Goal: Check status: Check status

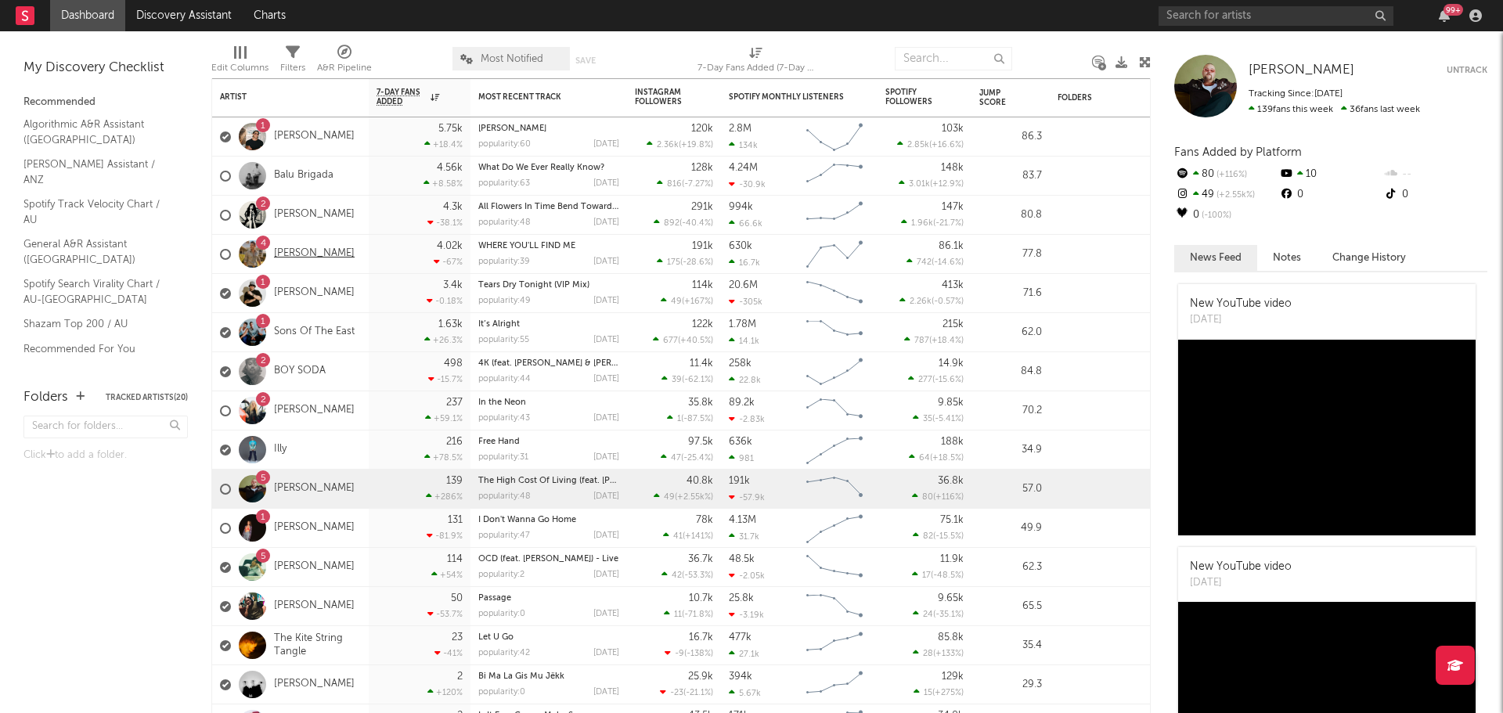
click at [344, 254] on link "[PERSON_NAME]" at bounding box center [314, 253] width 81 height 13
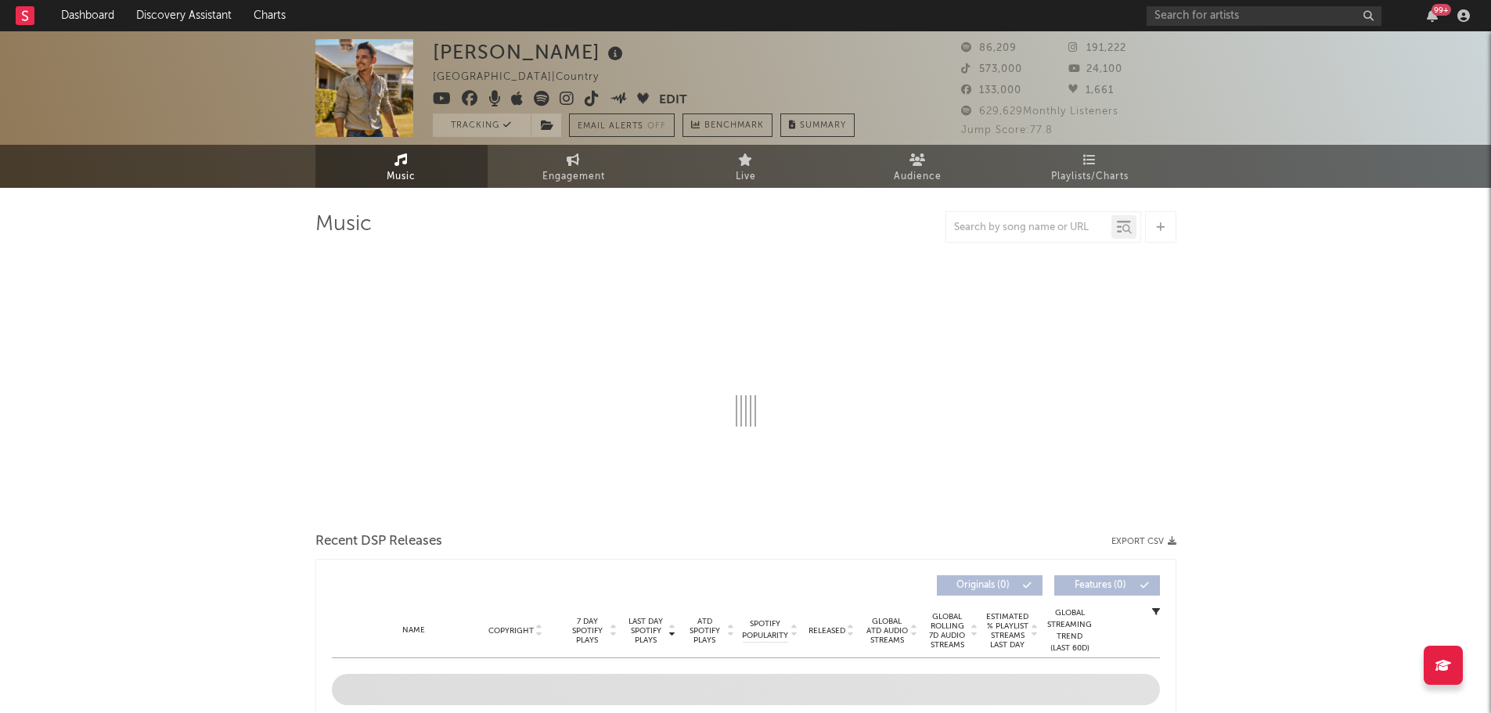
select select "6m"
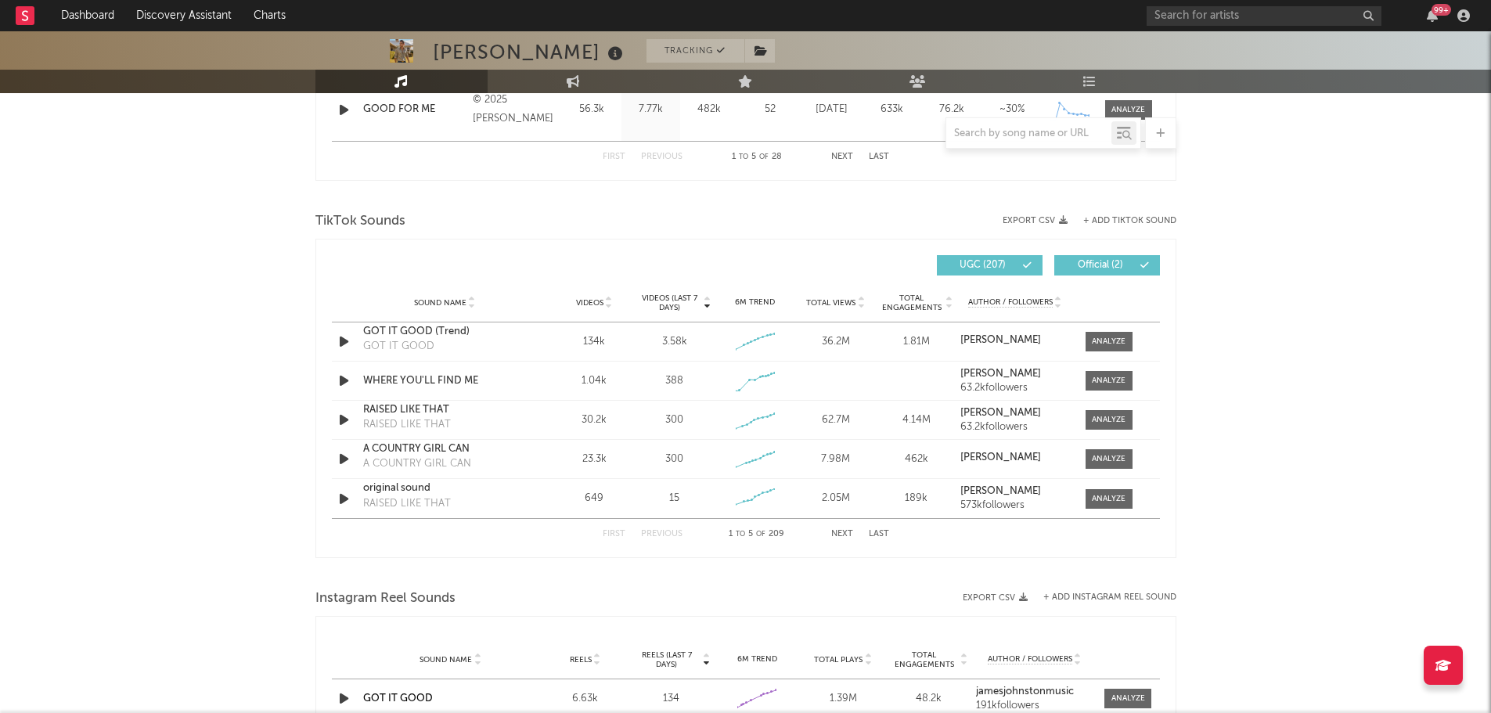
scroll to position [1018, 0]
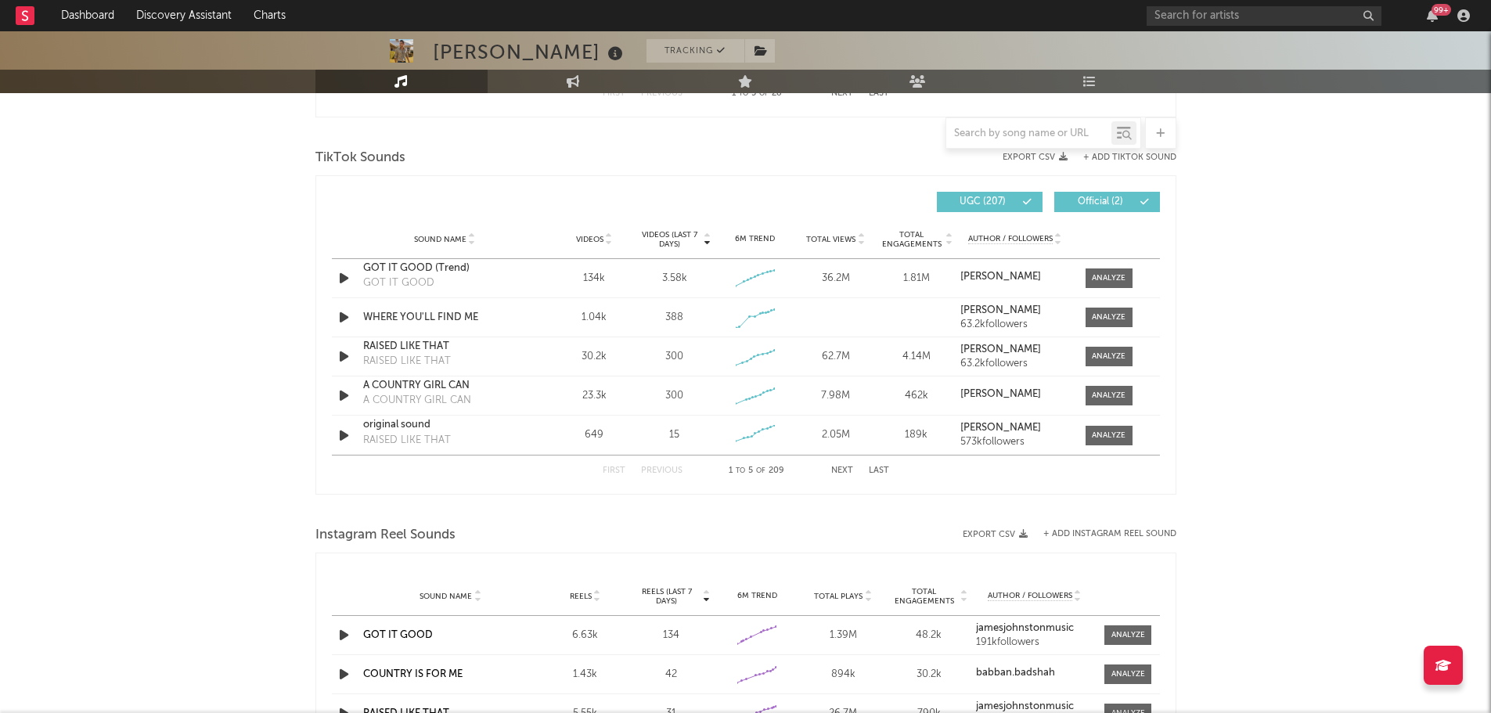
click at [1027, 124] on div at bounding box center [1028, 134] width 165 height 20
click at [1026, 131] on input "text" at bounding box center [1028, 134] width 165 height 13
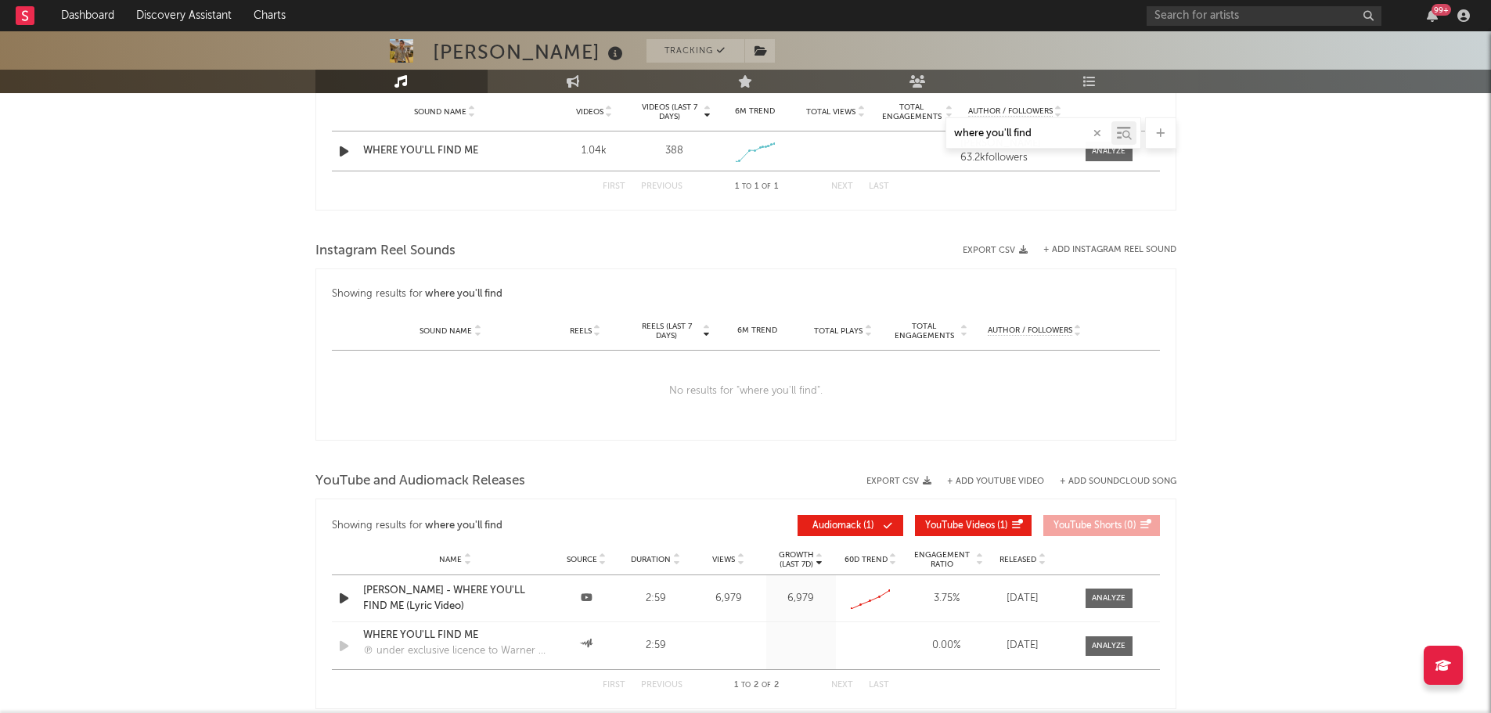
scroll to position [798, 0]
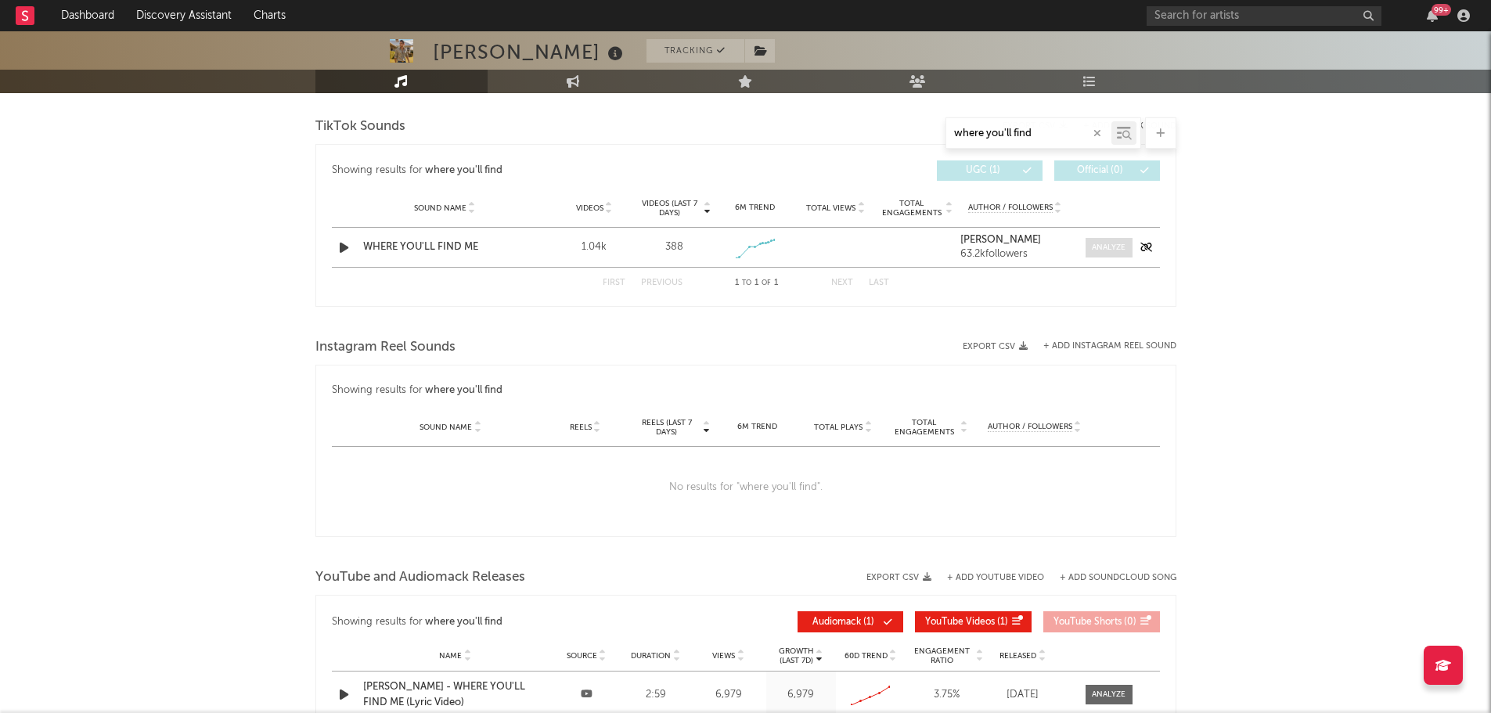
type input "where you'll find"
click at [1111, 254] on span at bounding box center [1109, 248] width 47 height 20
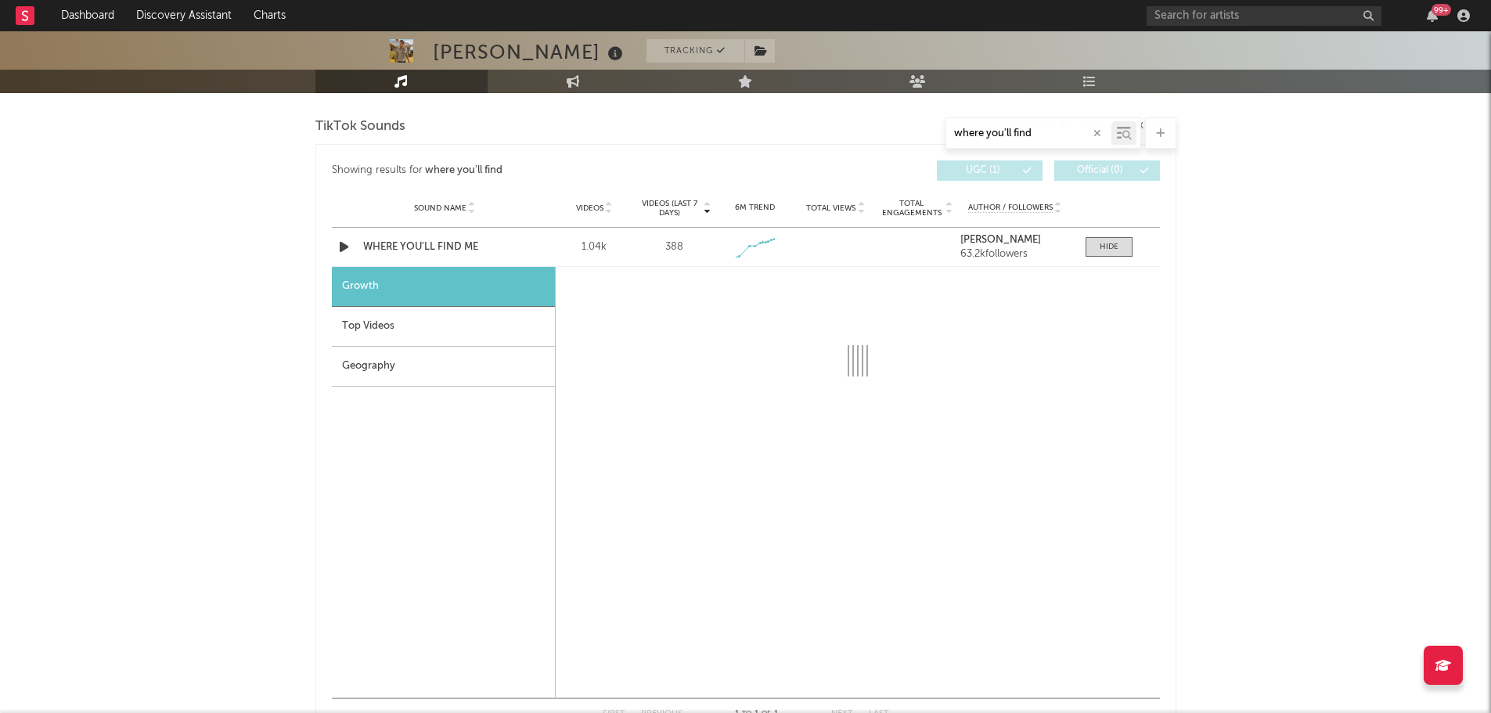
select select "1w"
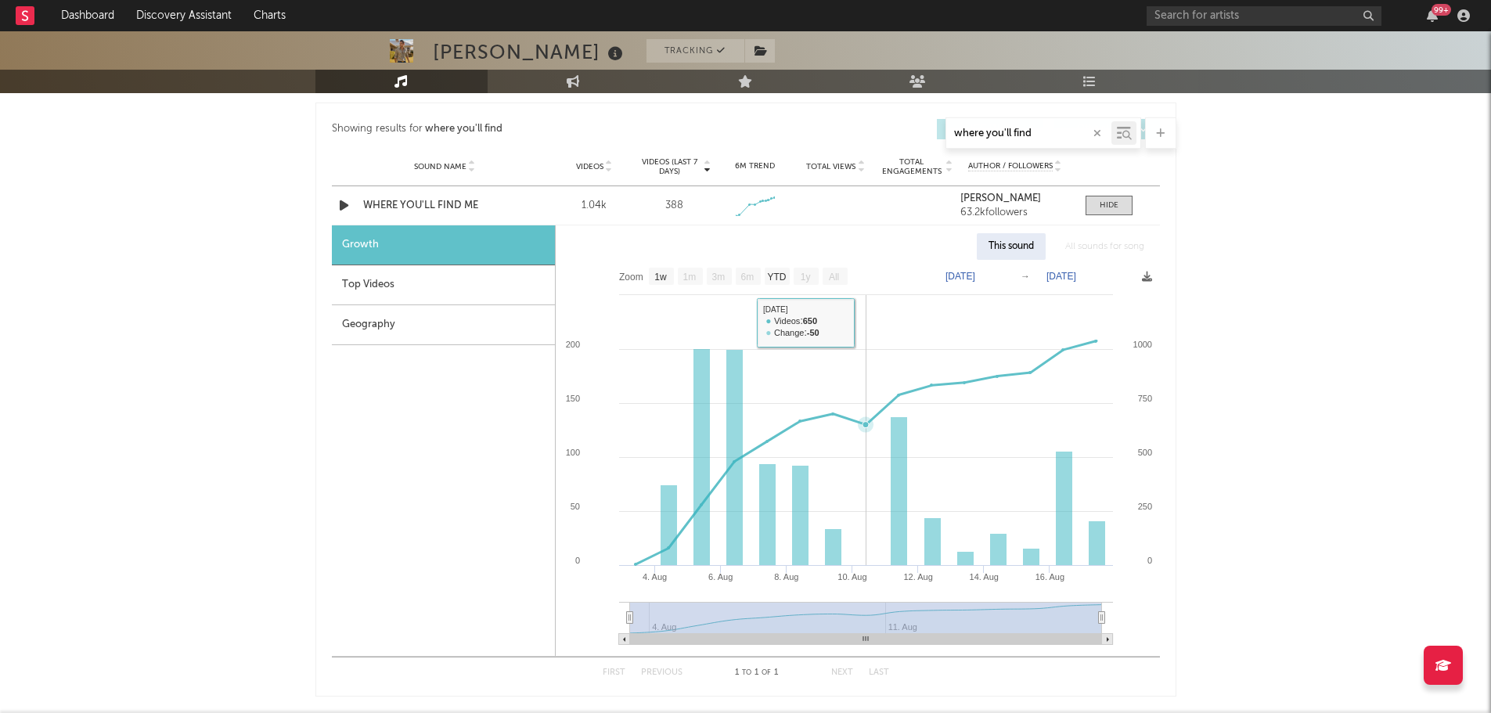
scroll to position [877, 0]
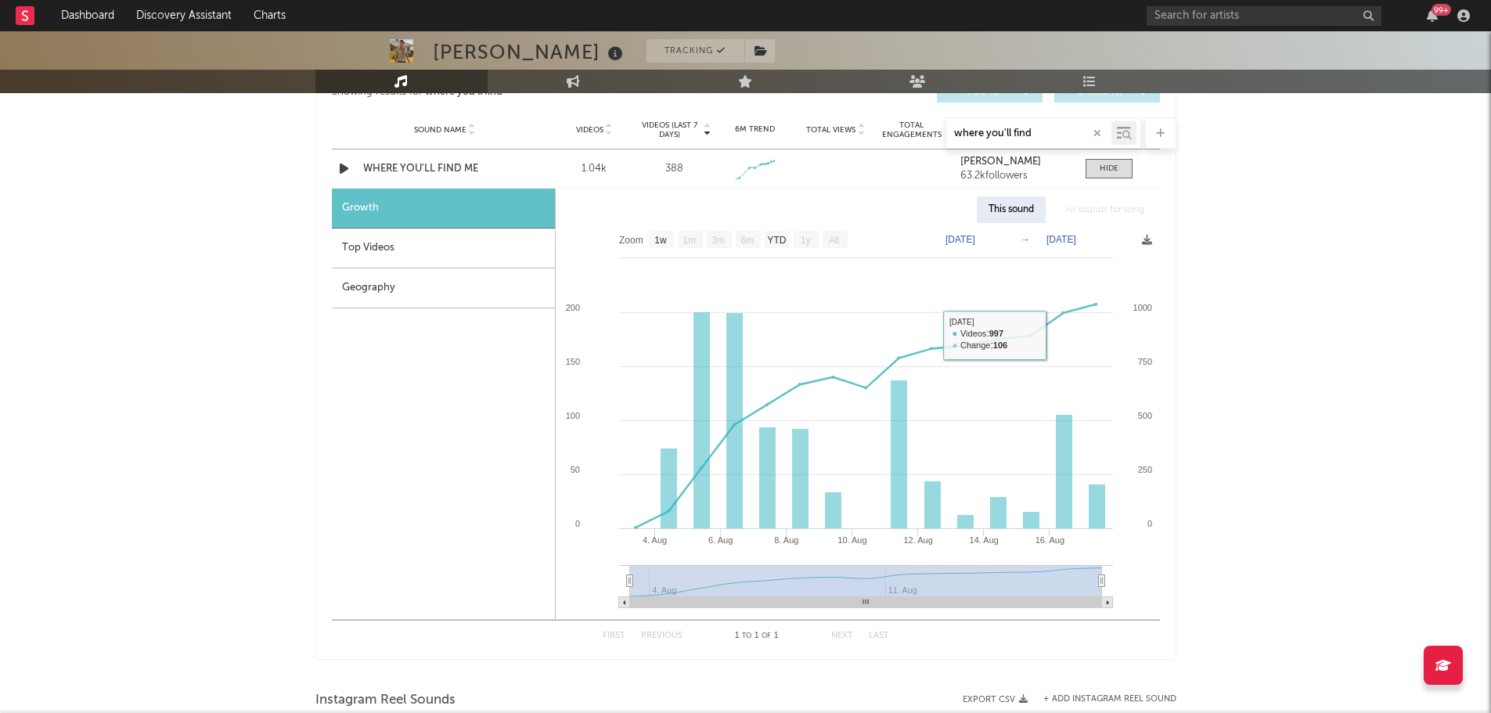
click at [1292, 335] on div "[PERSON_NAME] Tracking [GEOGRAPHIC_DATA] | Country Edit Tracking Email Alerts O…" at bounding box center [745, 215] width 1491 height 2121
click at [252, 400] on div "[PERSON_NAME] Tracking [GEOGRAPHIC_DATA] | Country Edit Tracking Email Alerts O…" at bounding box center [745, 215] width 1491 height 2121
